Goal: Check status

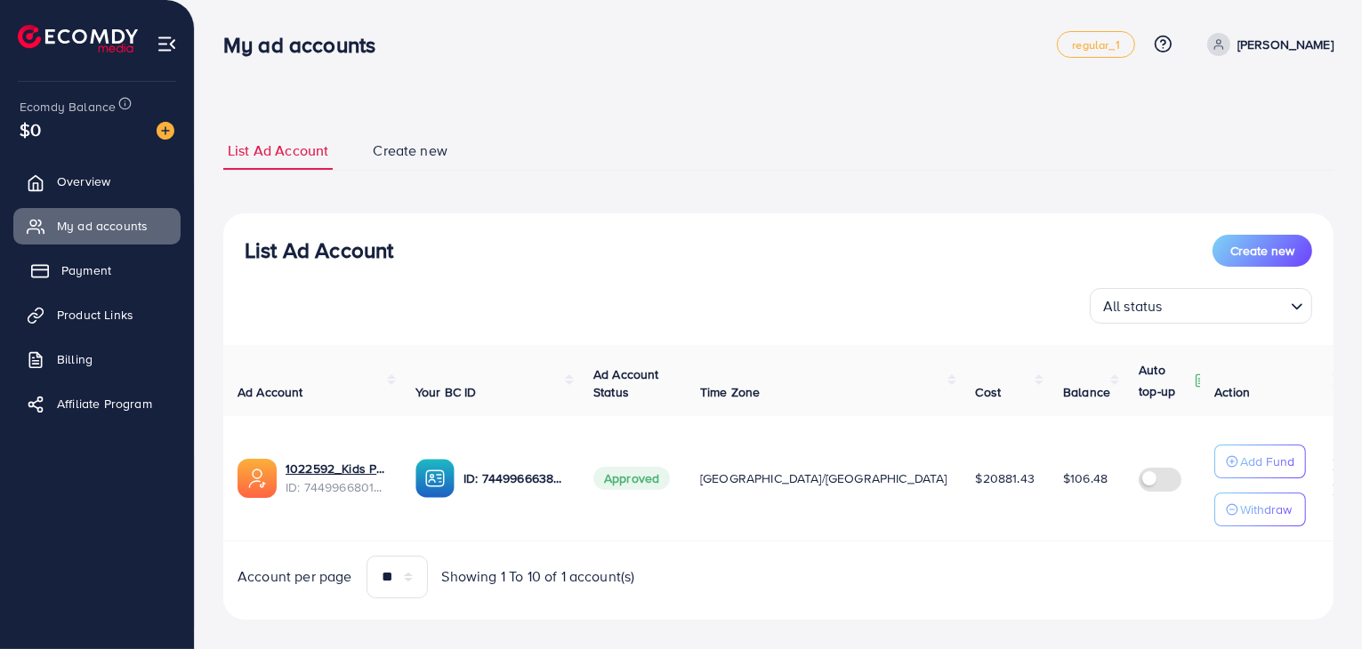
click at [92, 273] on span "Payment" at bounding box center [86, 270] width 50 height 18
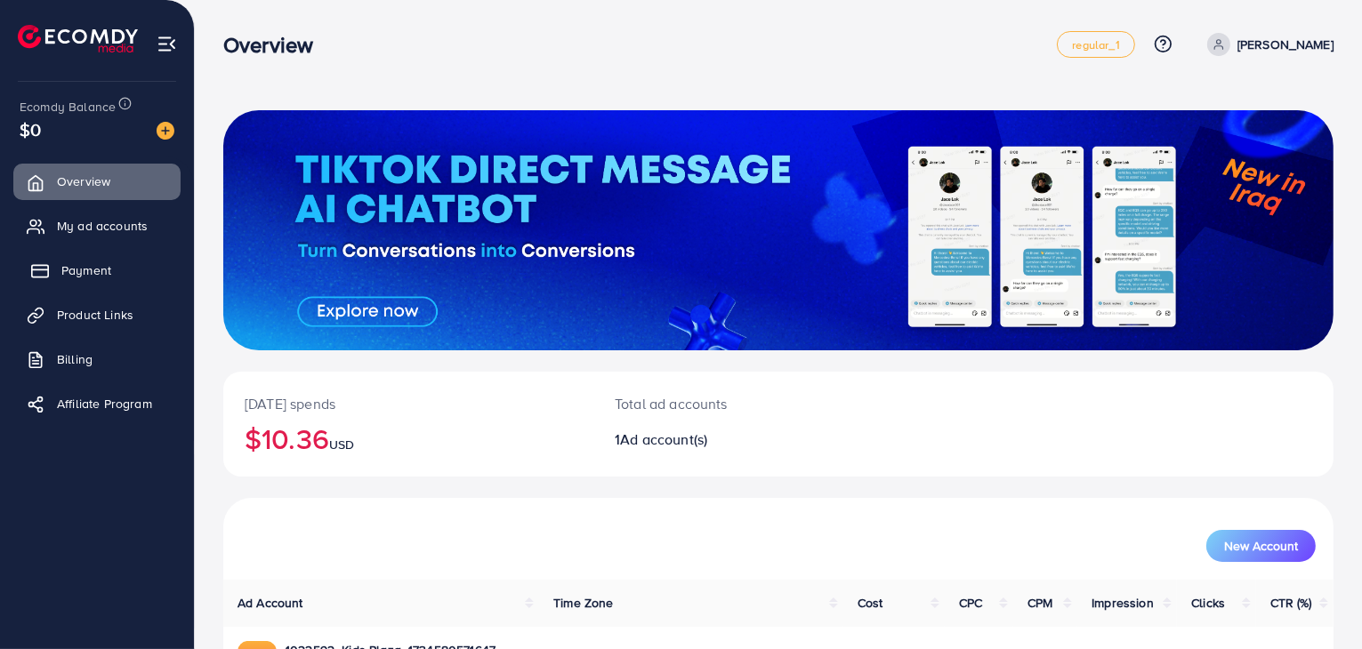
click at [82, 269] on span "Payment" at bounding box center [86, 270] width 50 height 18
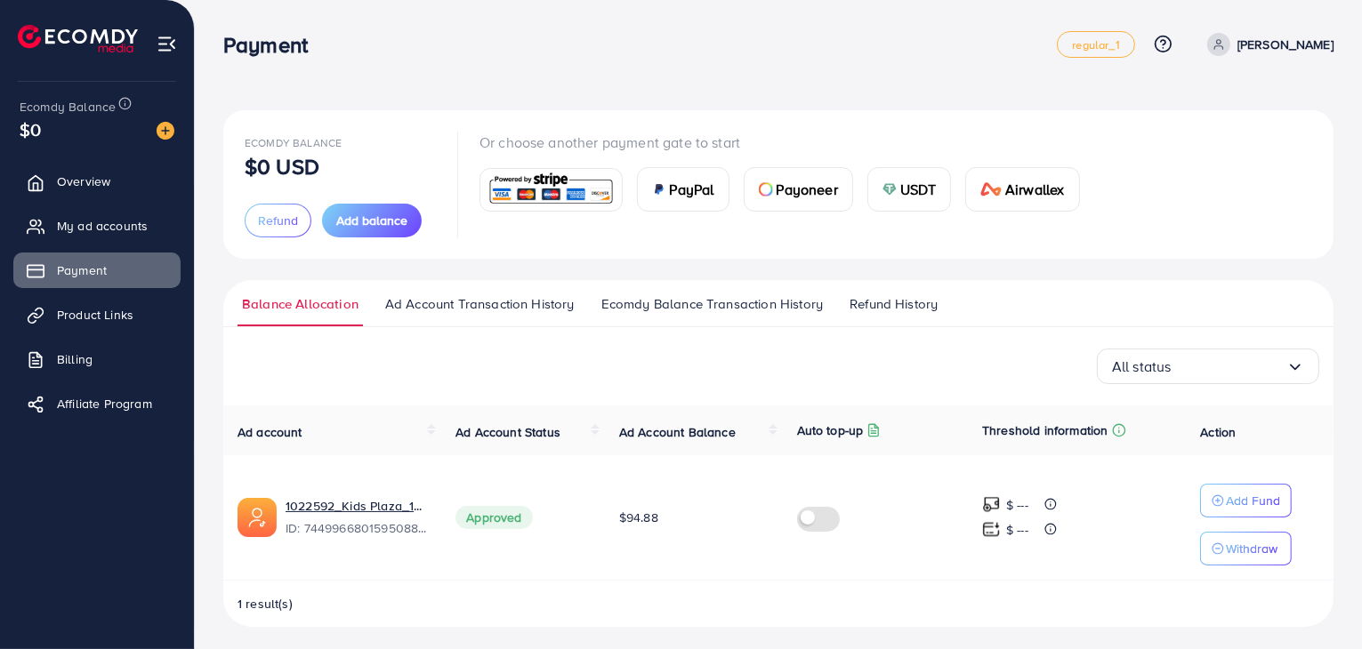
click at [734, 306] on span "Ecomdy Balance Transaction History" at bounding box center [711, 304] width 221 height 20
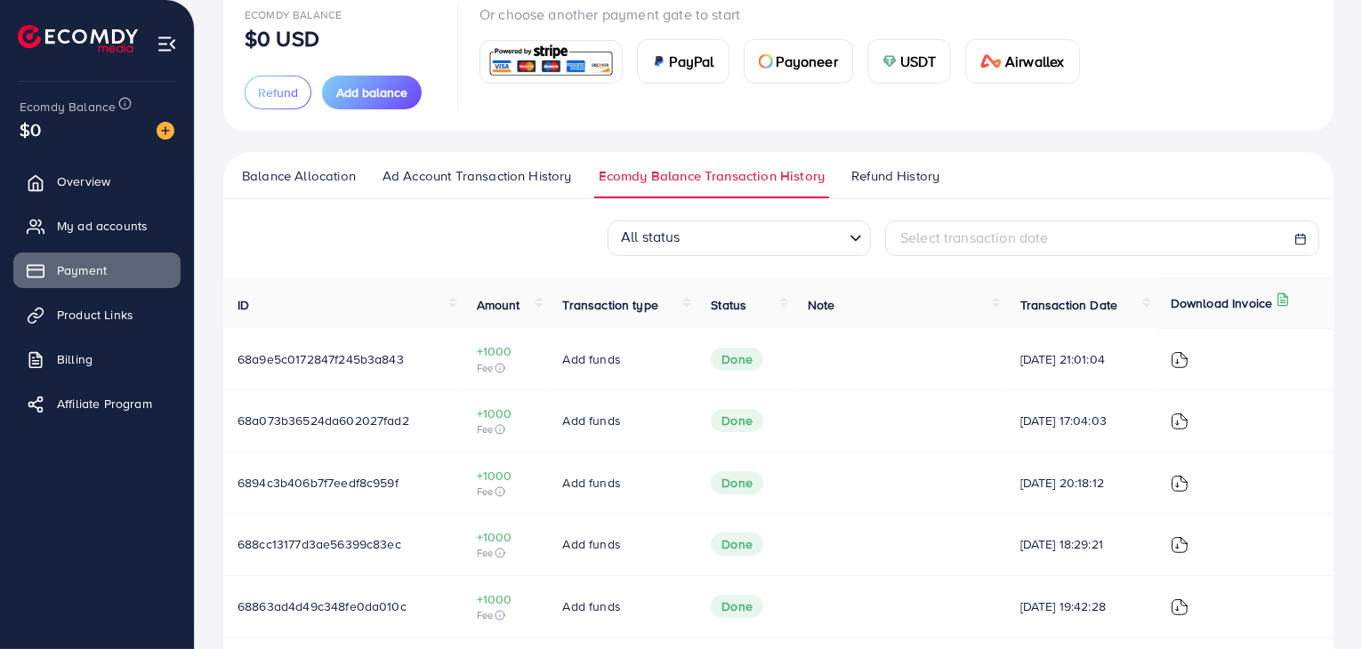
scroll to position [178, 0]
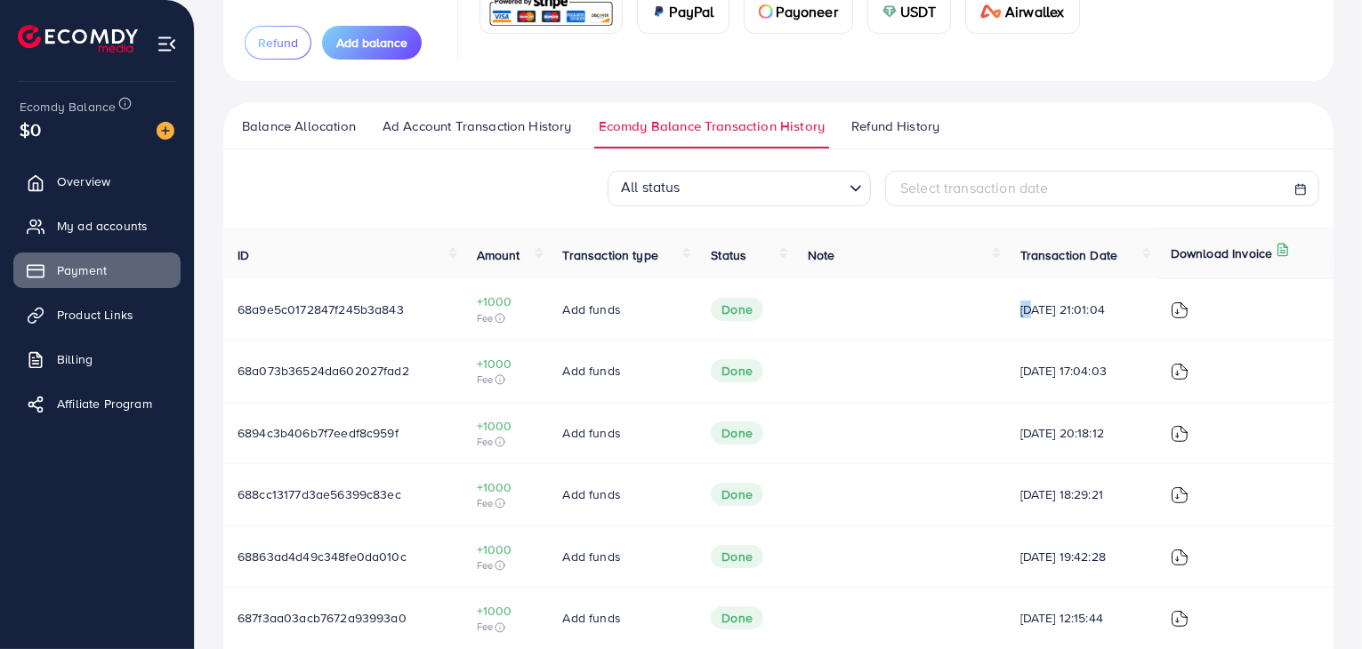
click at [1016, 307] on td "[DATE] 21:01:04" at bounding box center [1081, 308] width 150 height 61
click at [95, 220] on span "My ad accounts" at bounding box center [106, 226] width 91 height 18
